Goal: Check status: Check status

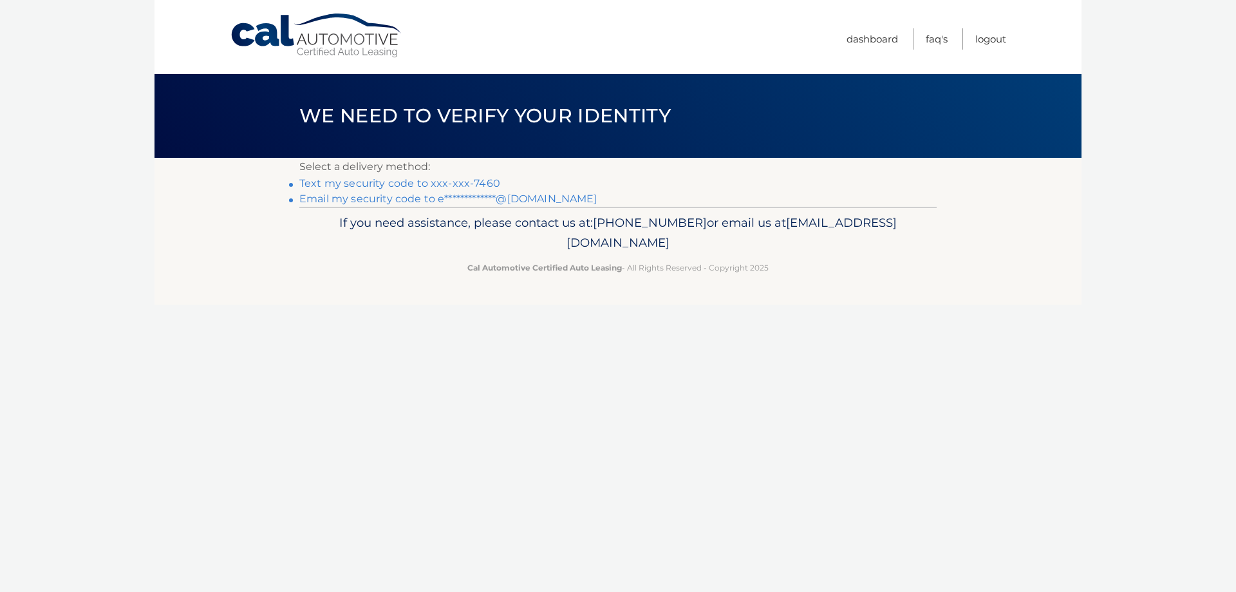
click at [404, 184] on link "Text my security code to xxx-xxx-7460" at bounding box center [399, 183] width 201 height 12
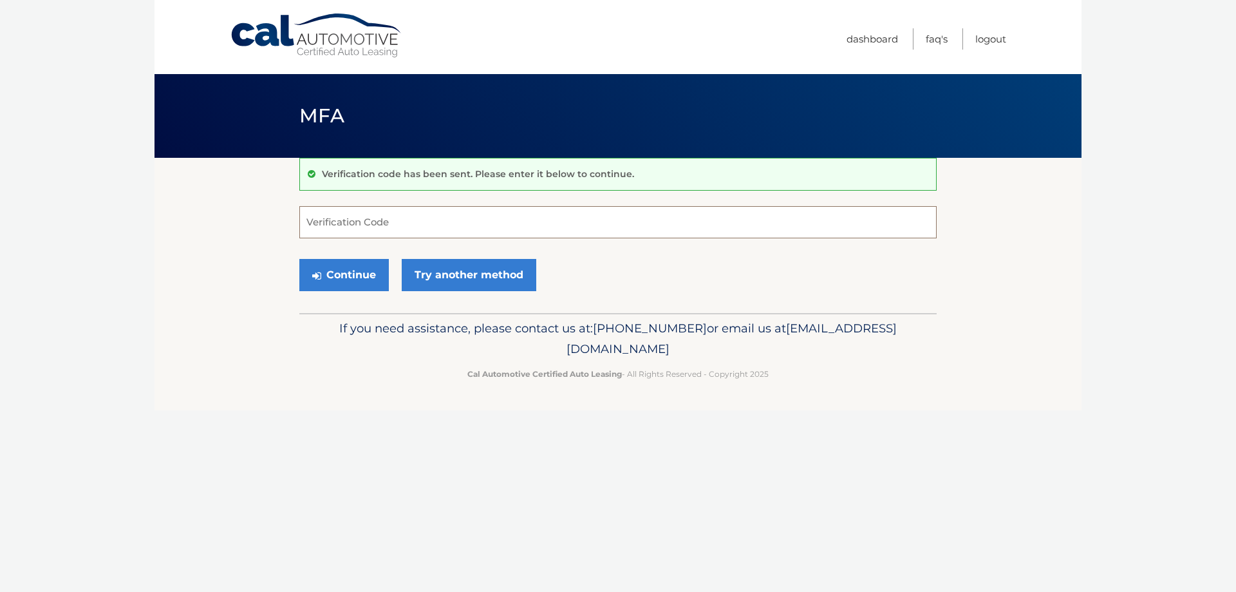
click at [373, 225] on input "Verification Code" at bounding box center [617, 222] width 637 height 32
type input "661577"
click at [366, 276] on button "Continue" at bounding box center [344, 275] width 90 height 32
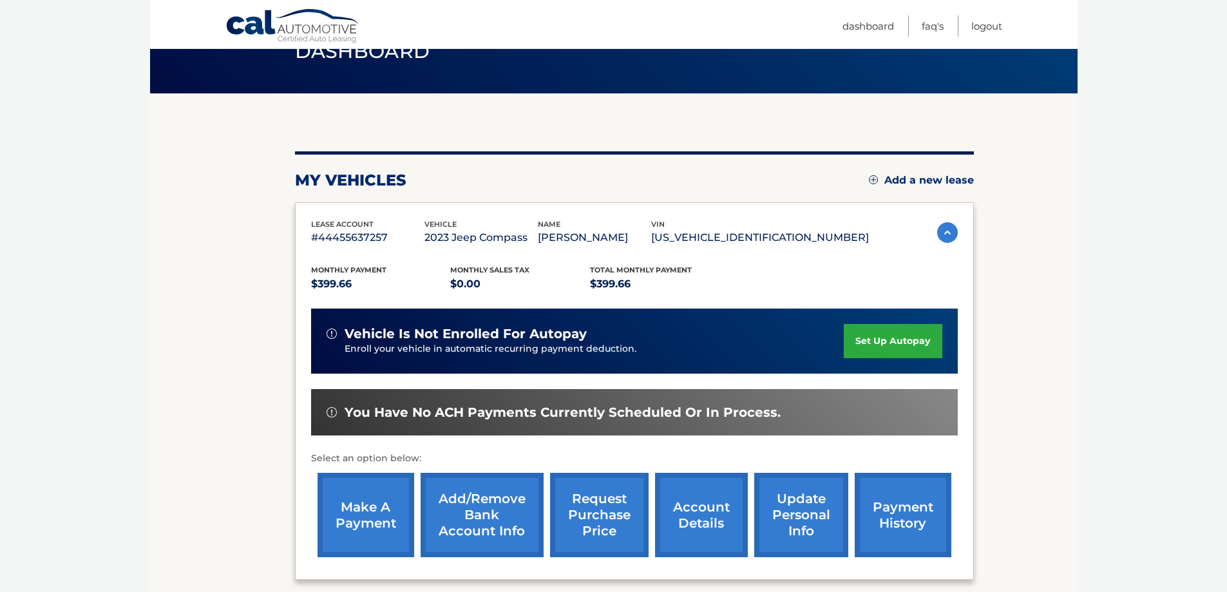
scroll to position [129, 0]
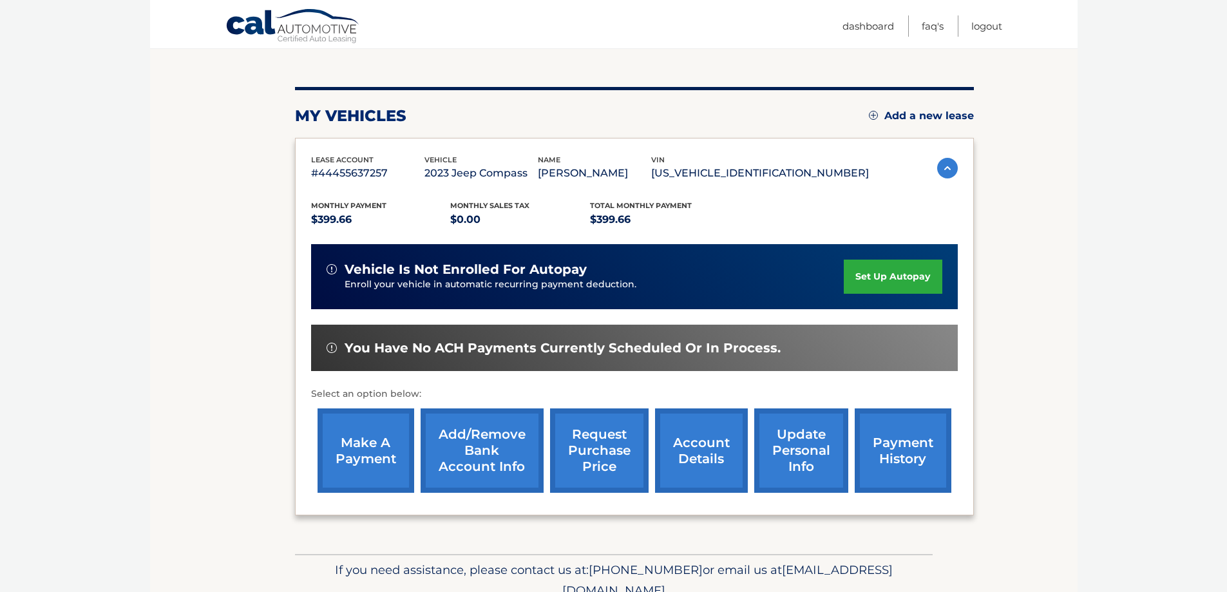
click at [892, 446] on link "payment history" at bounding box center [902, 450] width 97 height 84
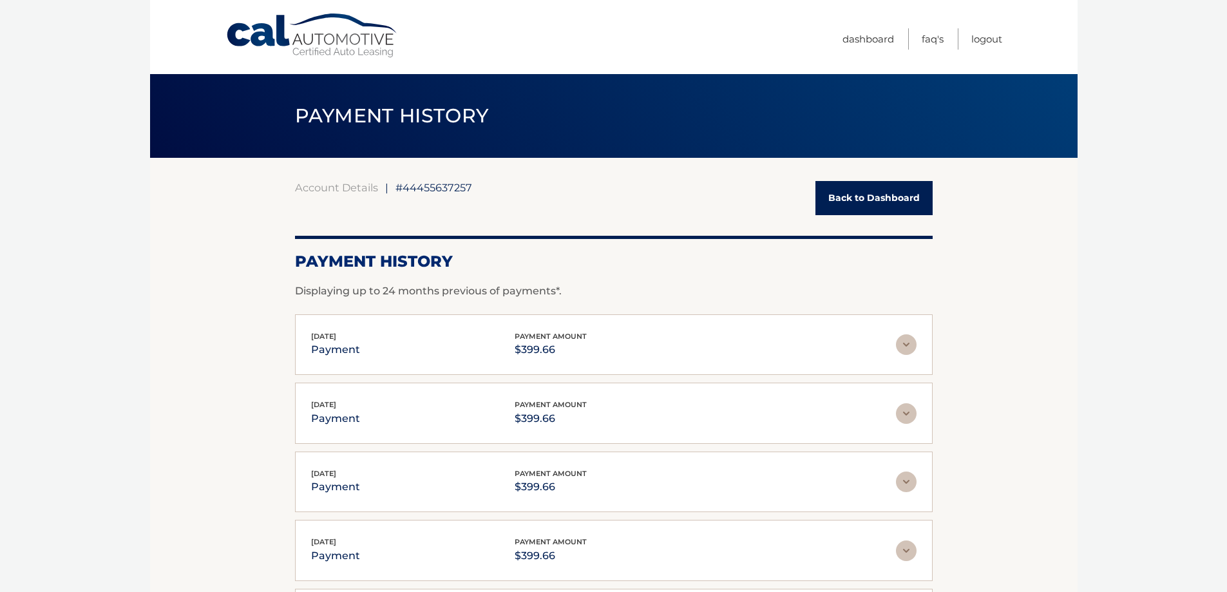
click at [909, 343] on img at bounding box center [906, 344] width 21 height 21
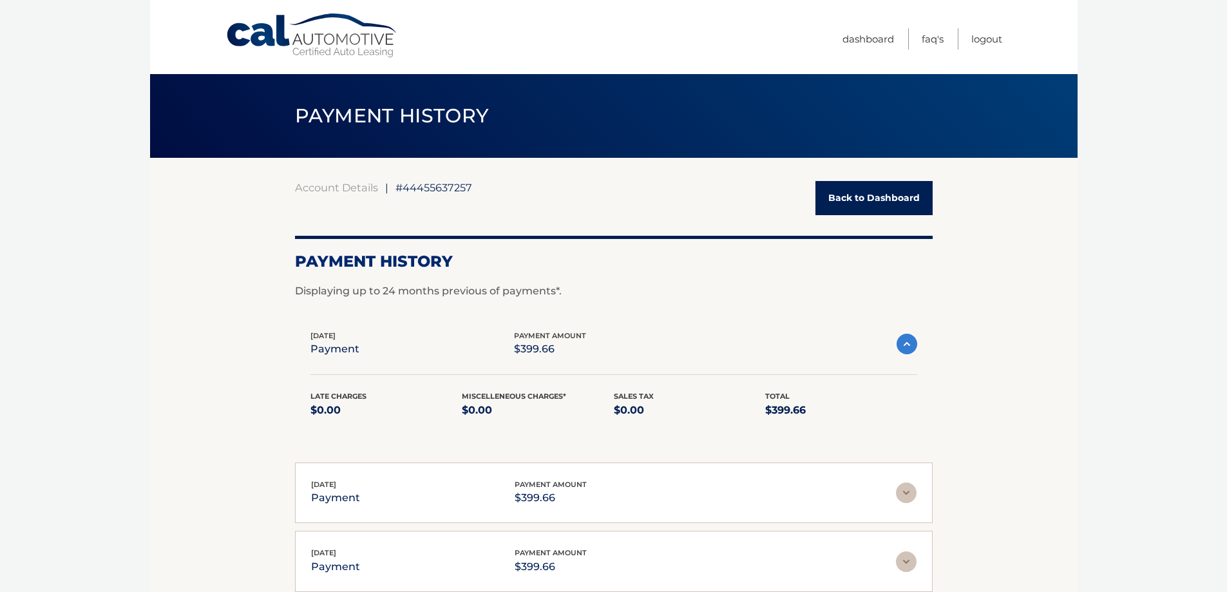
click at [909, 343] on img at bounding box center [906, 344] width 21 height 21
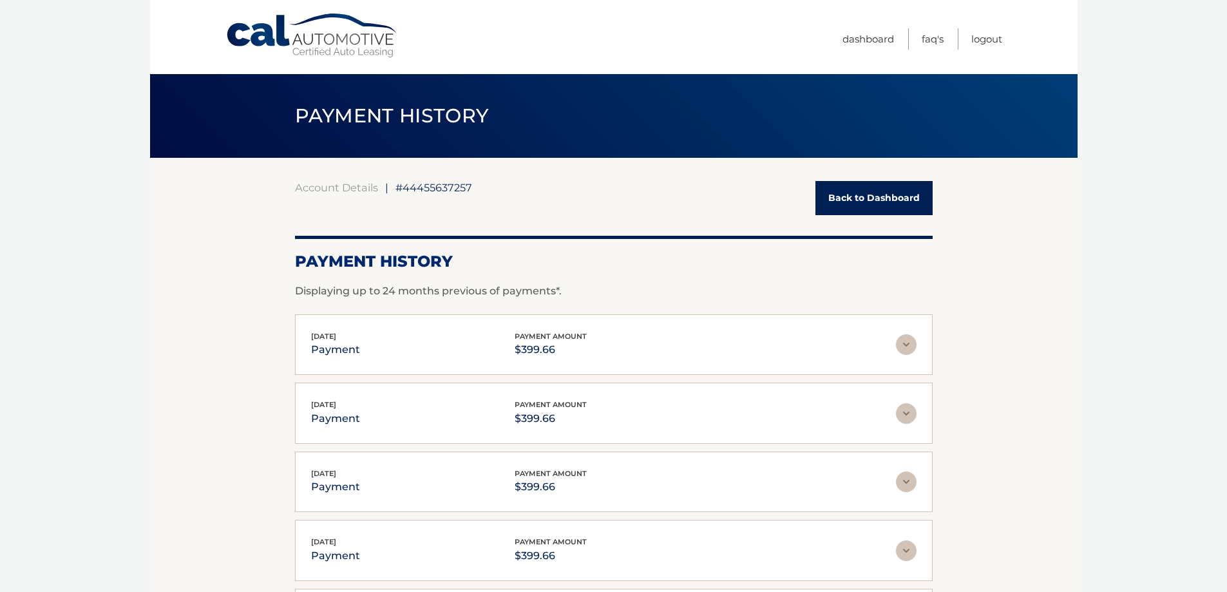
click at [871, 202] on link "Back to Dashboard" at bounding box center [873, 198] width 117 height 34
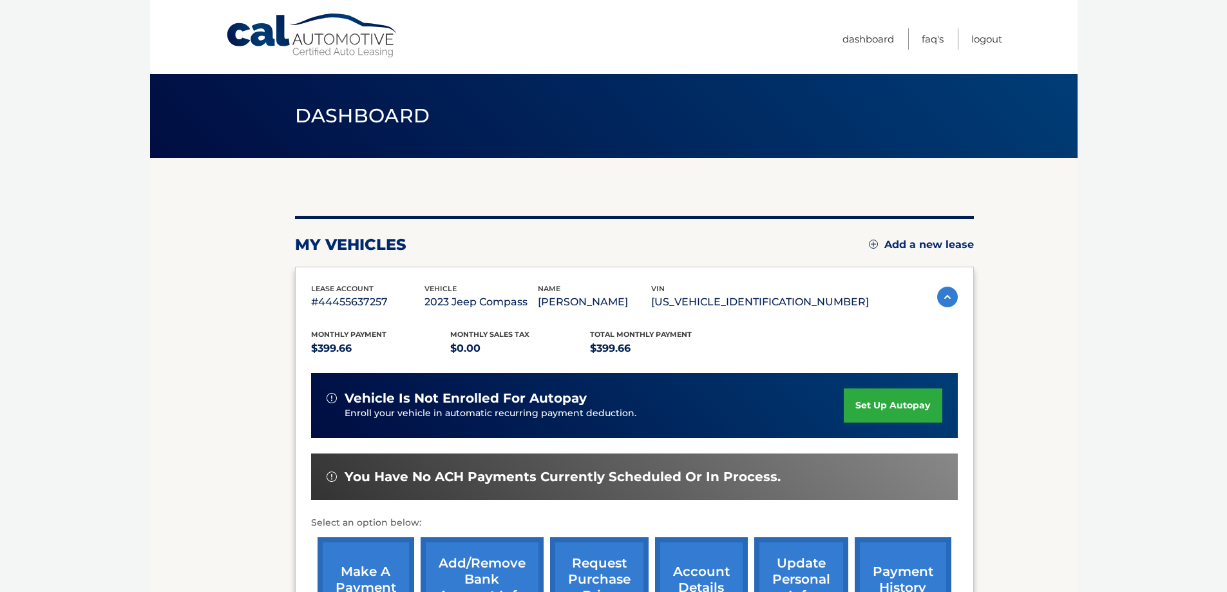
scroll to position [64, 0]
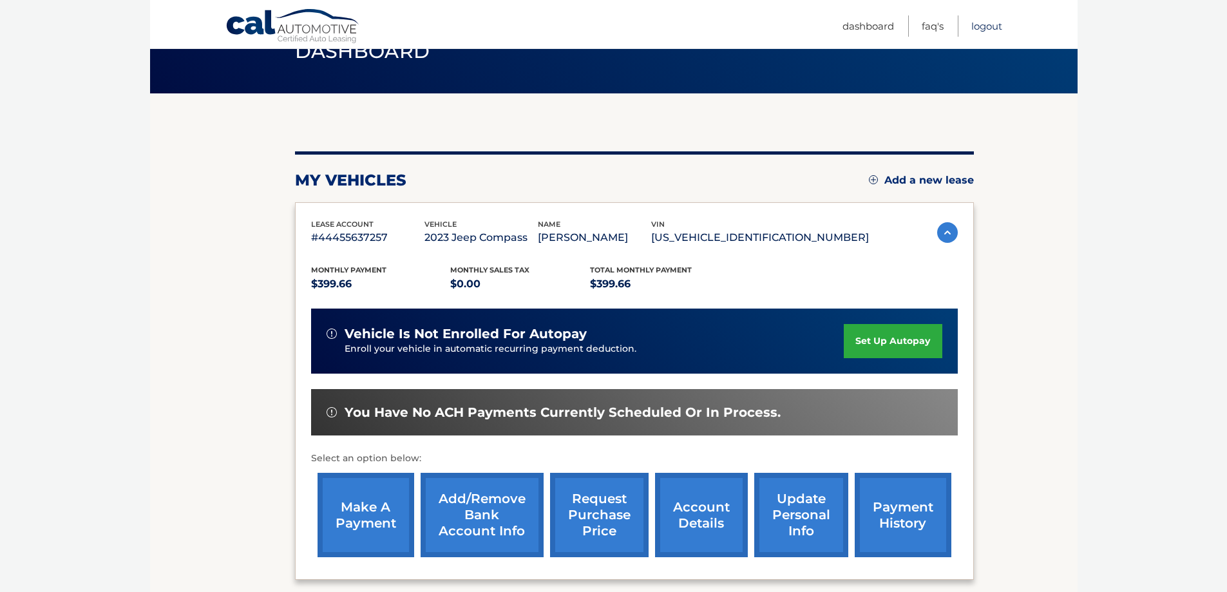
click at [990, 30] on link "Logout" at bounding box center [986, 25] width 31 height 21
